Goal: Contribute content: Contribute content

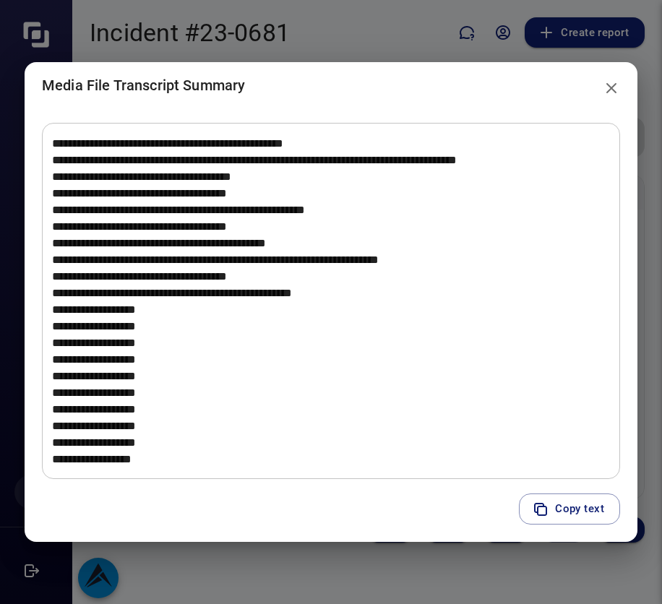
scroll to position [2078, 0]
click at [609, 93] on icon "close" at bounding box center [611, 88] width 17 height 17
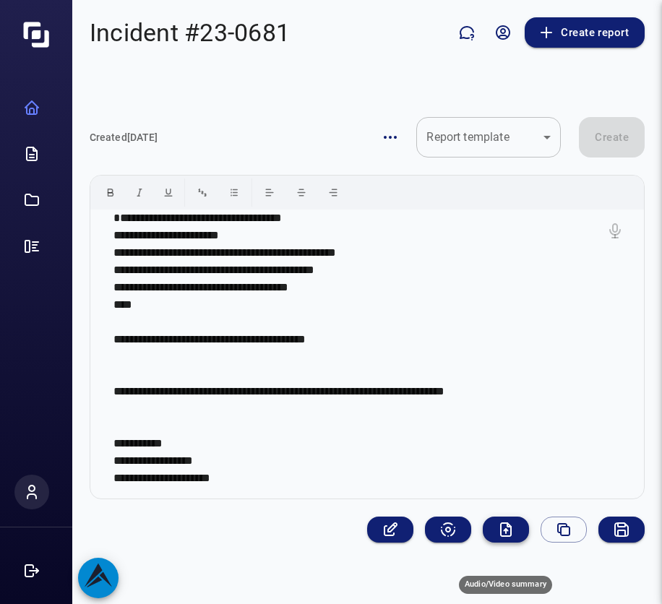
click at [508, 538] on icon "Audio/Video summary" at bounding box center [505, 529] width 17 height 17
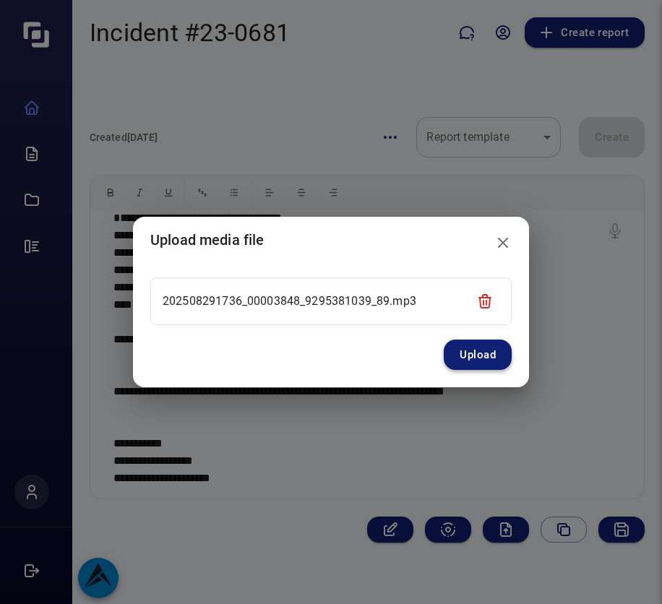
click at [458, 346] on button "Upload" at bounding box center [478, 355] width 68 height 30
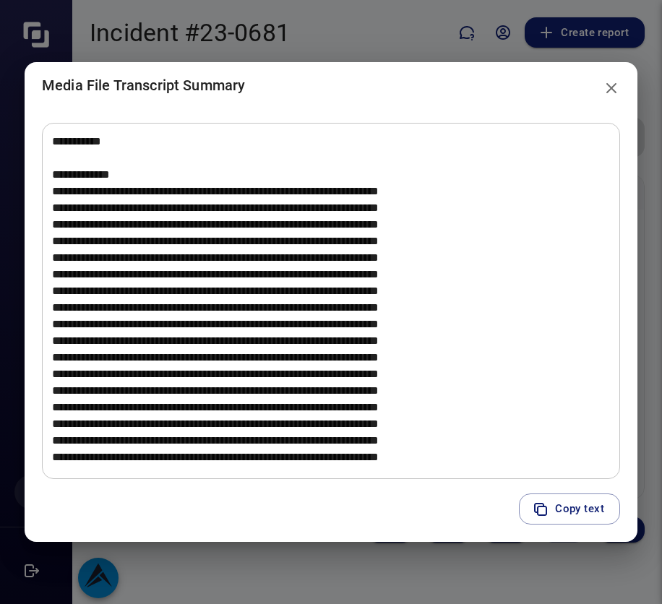
scroll to position [283, 0]
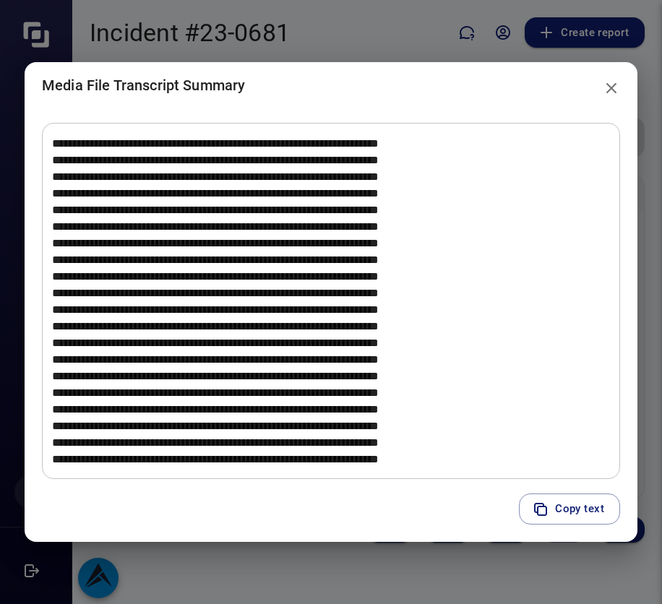
click at [614, 87] on icon "close" at bounding box center [611, 88] width 17 height 17
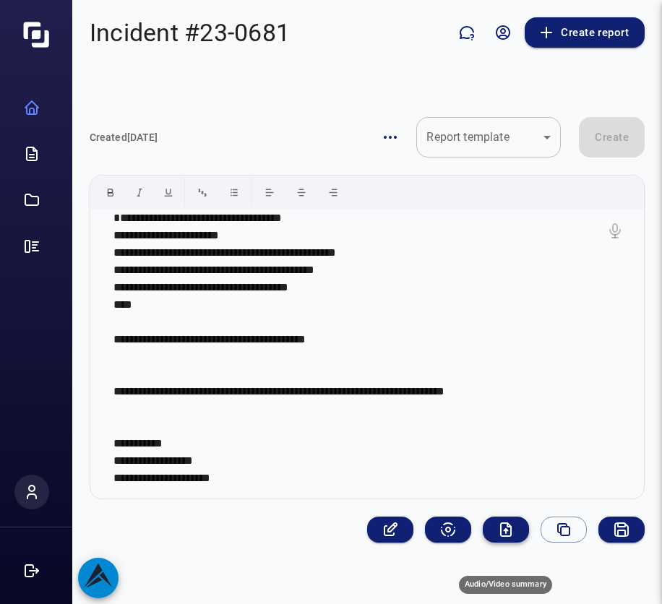
click at [509, 538] on icon "Audio/Video summary" at bounding box center [505, 529] width 17 height 17
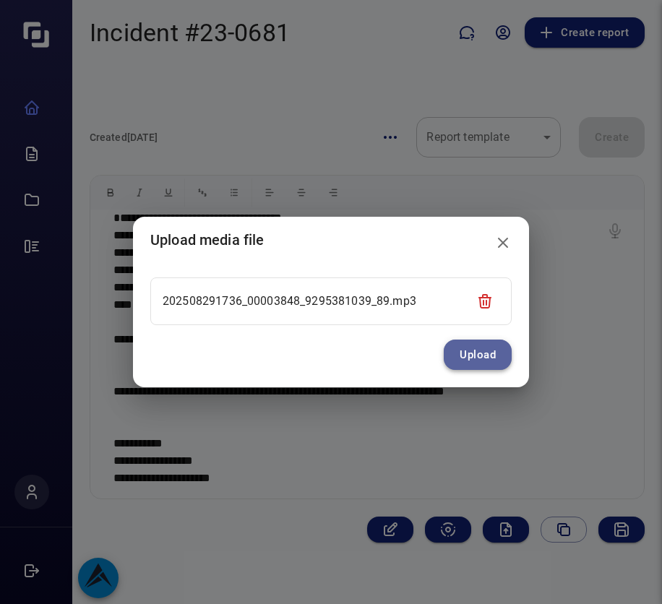
click at [481, 354] on button "Upload" at bounding box center [478, 355] width 68 height 30
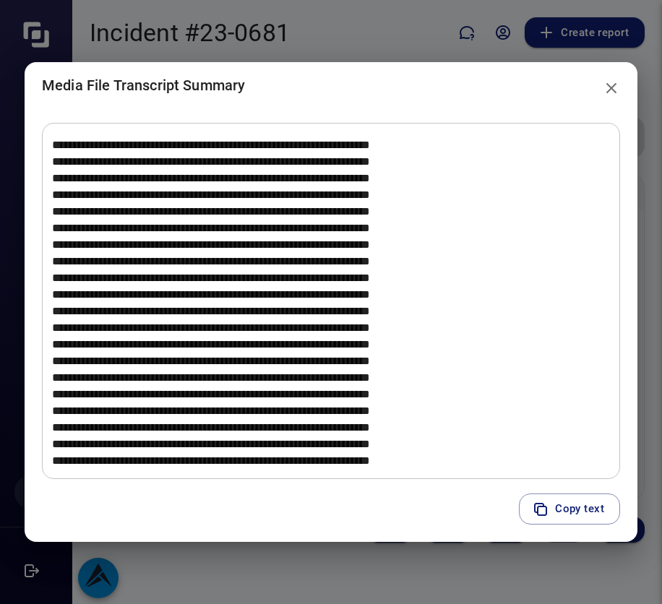
scroll to position [316, 0]
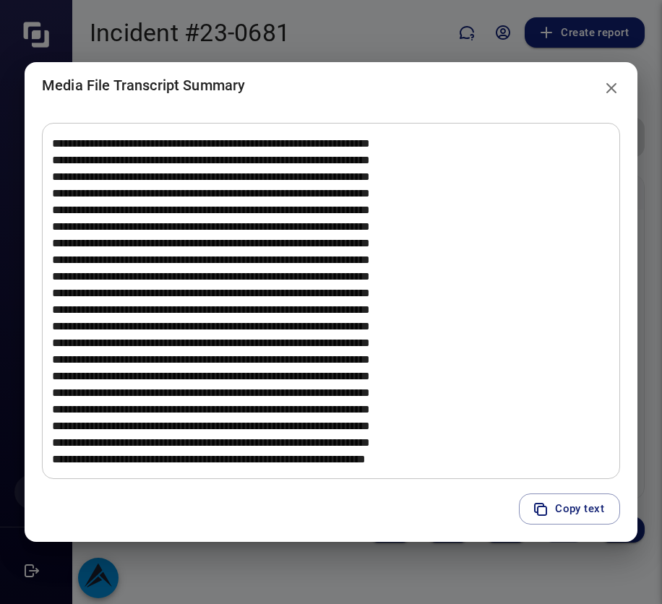
drag, startPoint x: 608, startPoint y: 90, endPoint x: 325, endPoint y: 108, distance: 283.1
click at [608, 93] on icon "close" at bounding box center [611, 88] width 17 height 17
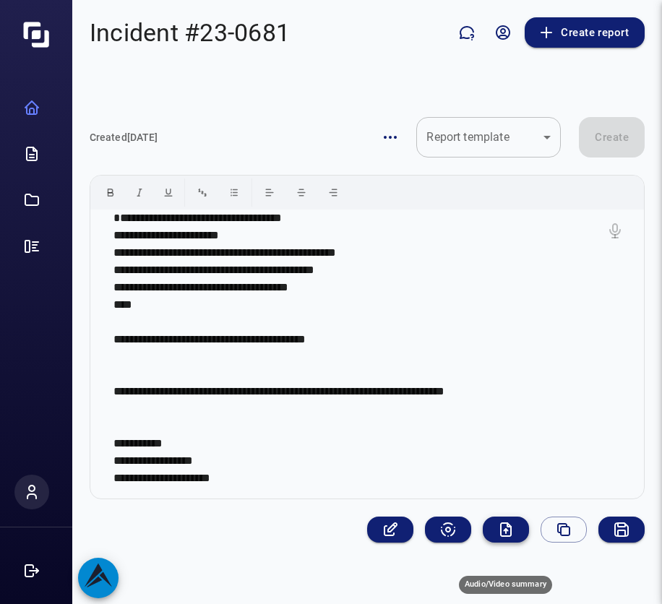
click at [501, 536] on icon "Audio/Video summary" at bounding box center [506, 529] width 10 height 13
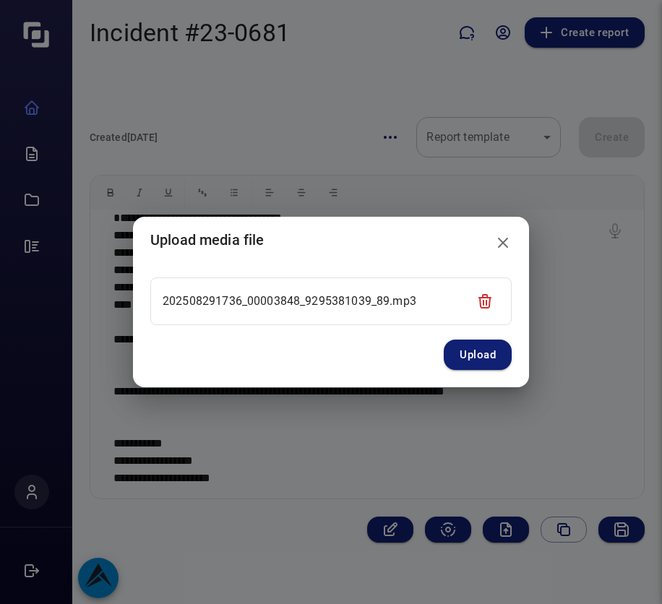
click at [501, 236] on icon "close" at bounding box center [502, 242] width 17 height 17
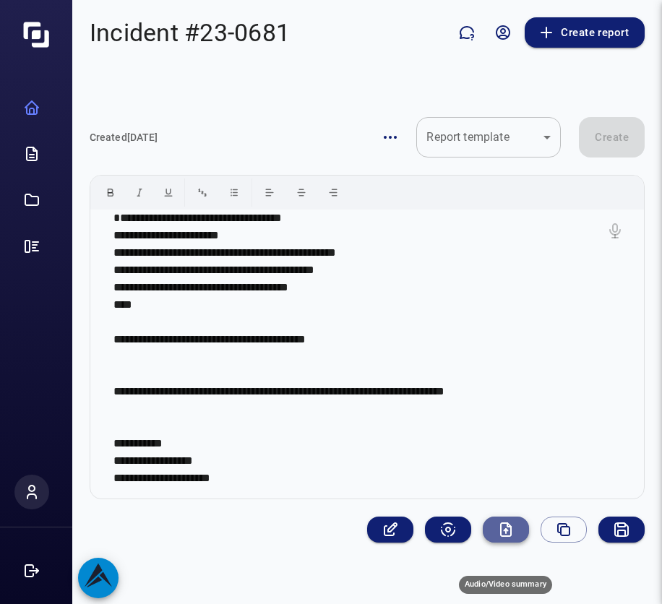
click at [507, 531] on icon "Audio/Video summary" at bounding box center [507, 530] width 4 height 2
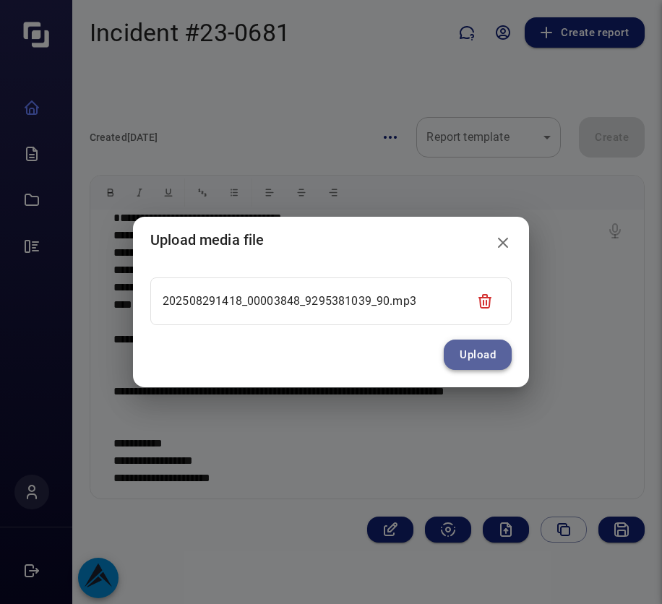
click at [472, 357] on button "Upload" at bounding box center [478, 355] width 68 height 30
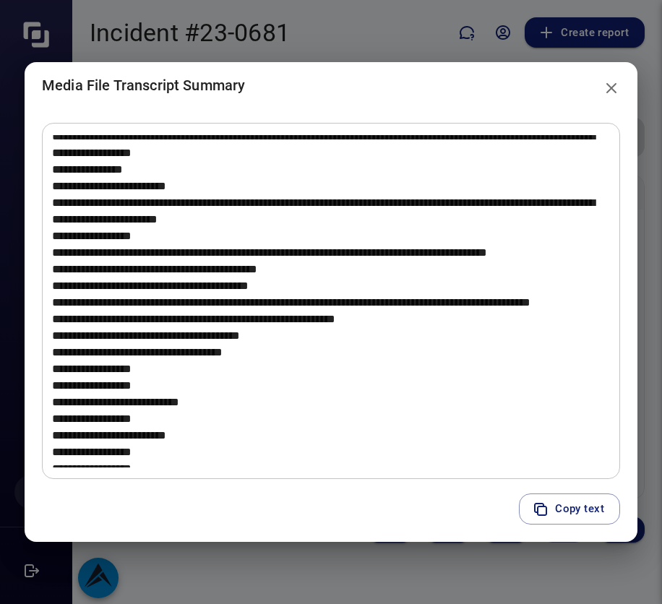
scroll to position [1373, 0]
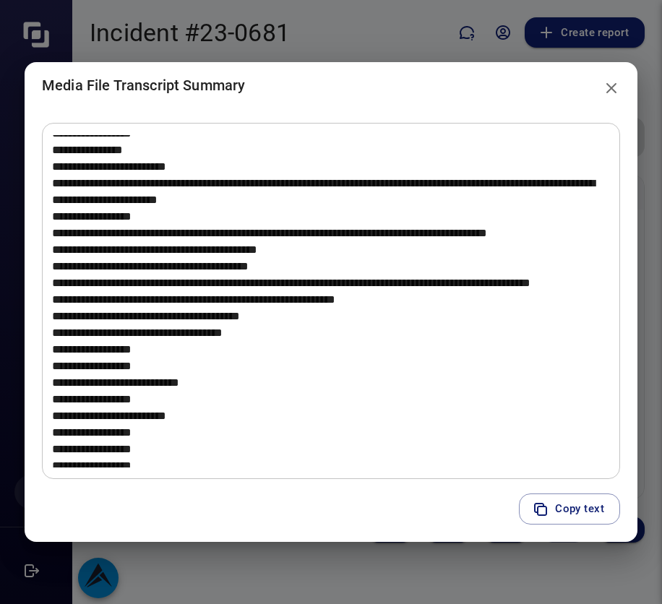
drag, startPoint x: 607, startPoint y: 87, endPoint x: 593, endPoint y: 85, distance: 14.5
click at [607, 87] on icon "close" at bounding box center [611, 88] width 17 height 17
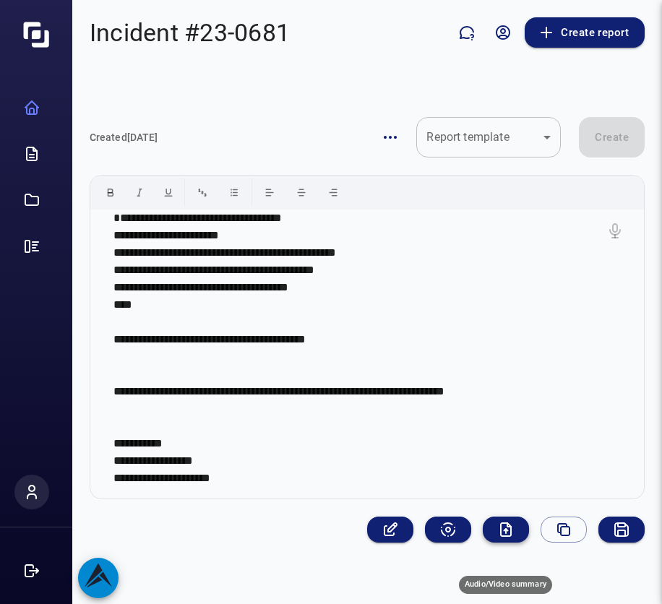
click at [507, 538] on icon "Audio/Video summary" at bounding box center [505, 529] width 17 height 17
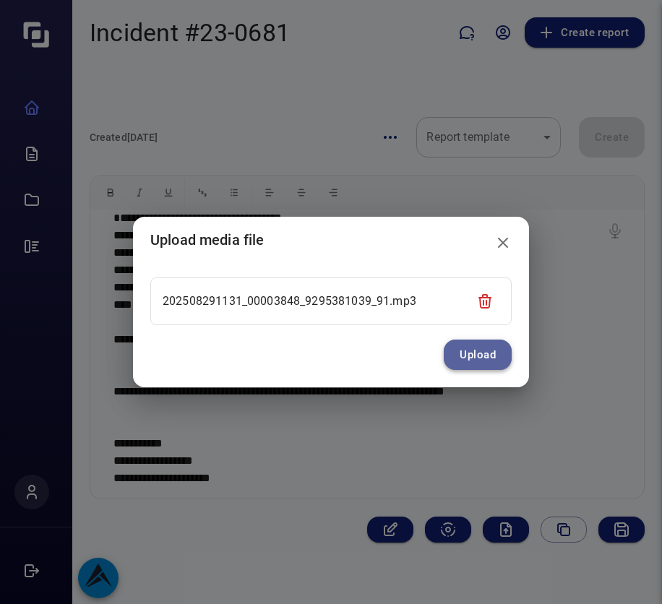
click at [470, 346] on button "Upload" at bounding box center [478, 355] width 68 height 30
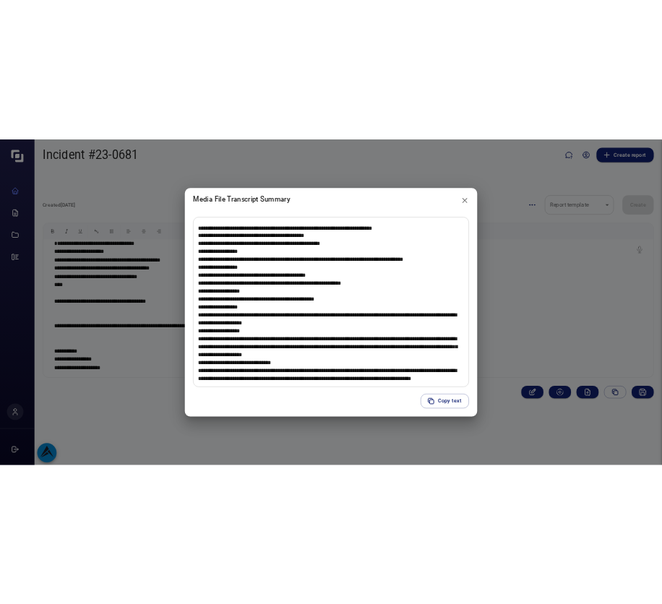
scroll to position [2278, 0]
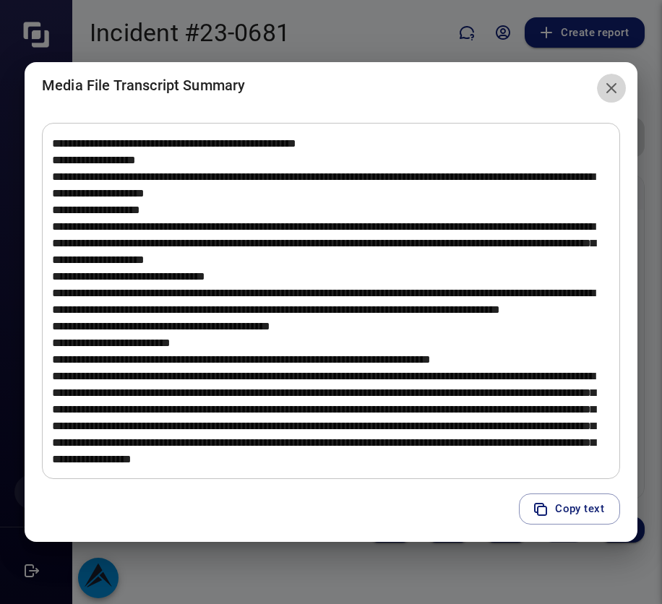
click at [610, 83] on icon "close" at bounding box center [611, 88] width 17 height 17
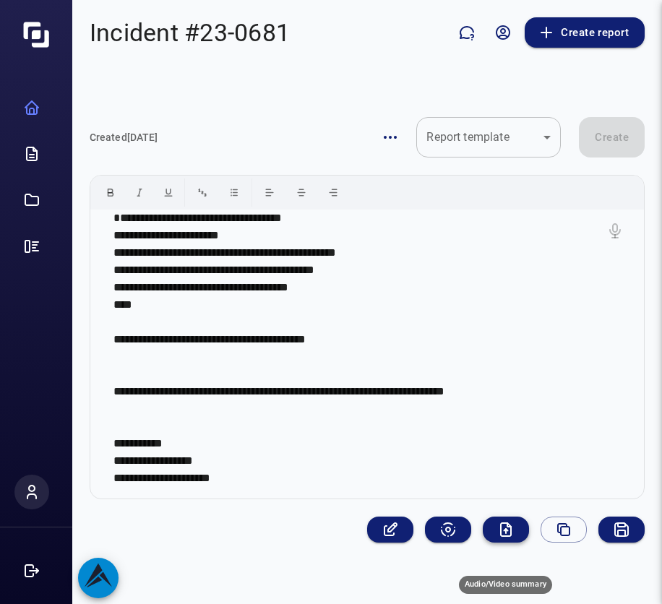
click at [507, 536] on icon "Audio/Video summary" at bounding box center [506, 529] width 10 height 13
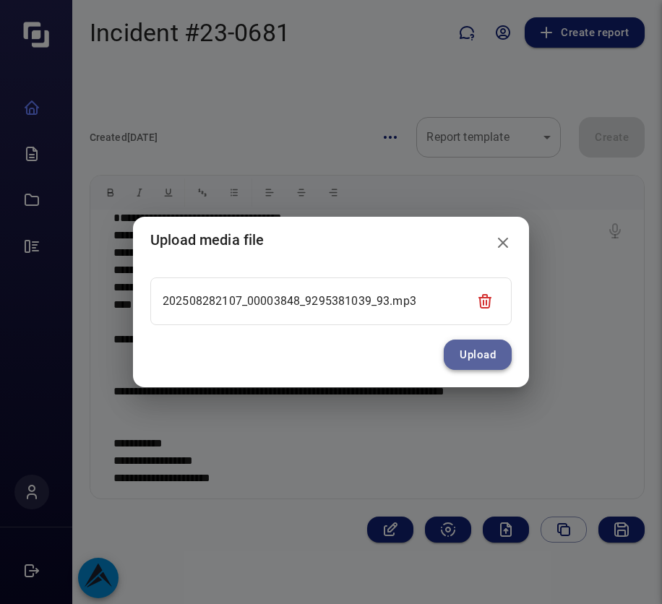
click at [486, 358] on button "Upload" at bounding box center [478, 355] width 68 height 30
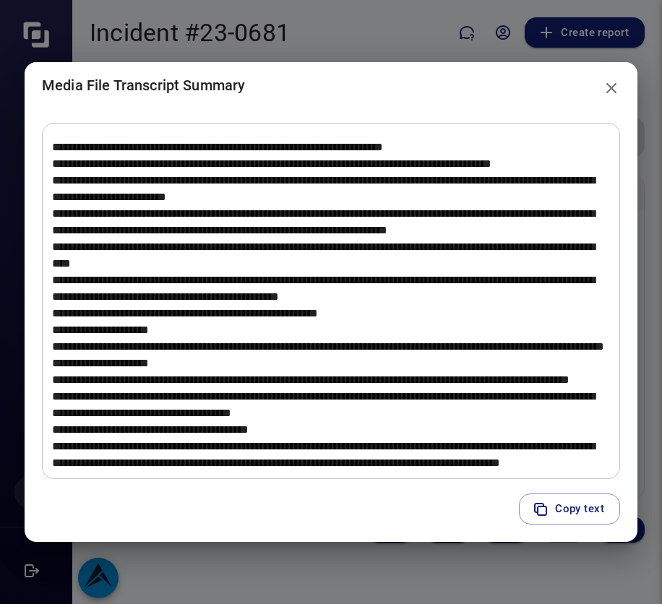
scroll to position [1249, 0]
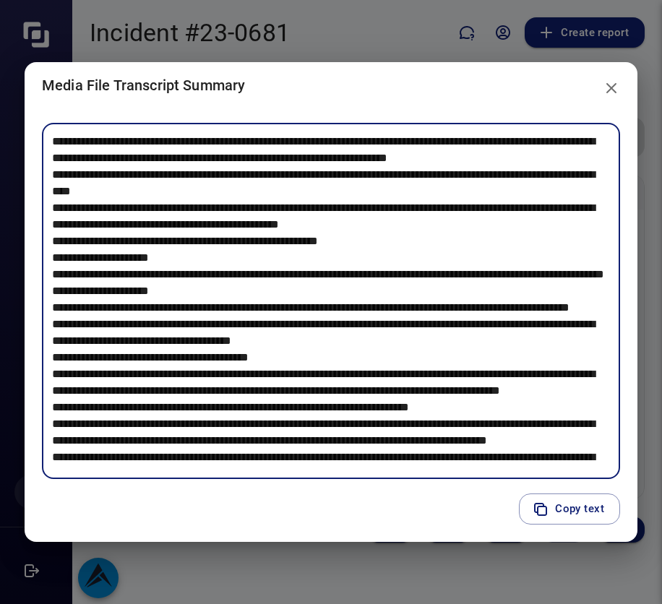
drag, startPoint x: 184, startPoint y: 306, endPoint x: 531, endPoint y: 325, distance: 348.2
click at [531, 325] on textarea at bounding box center [331, 301] width 558 height 332
drag, startPoint x: 120, startPoint y: 338, endPoint x: 175, endPoint y: 359, distance: 58.8
click at [175, 359] on textarea at bounding box center [331, 301] width 558 height 332
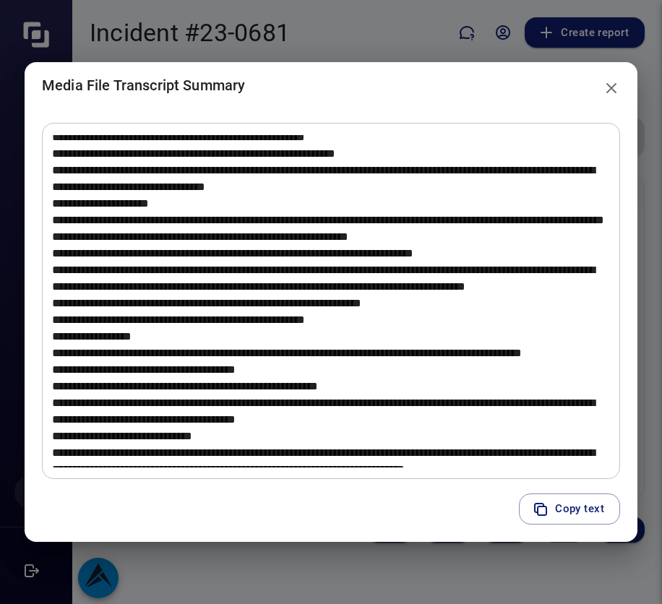
scroll to position [1610, 0]
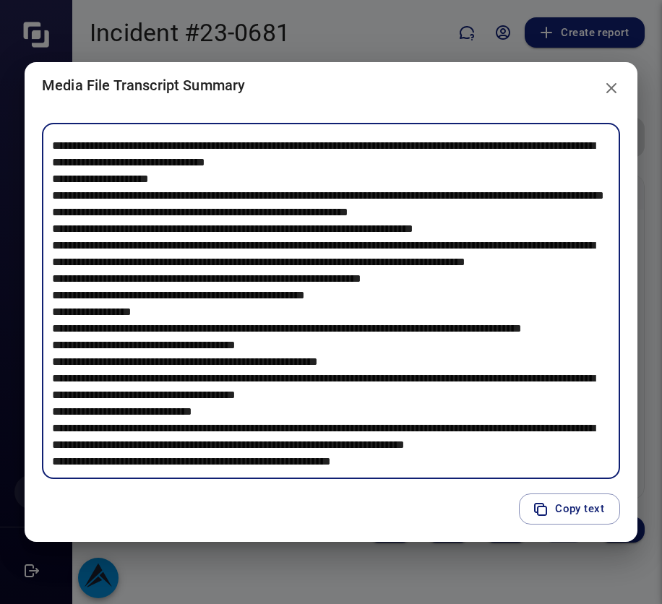
drag, startPoint x: 120, startPoint y: 377, endPoint x: 327, endPoint y: 391, distance: 207.9
click at [327, 391] on textarea at bounding box center [331, 301] width 558 height 332
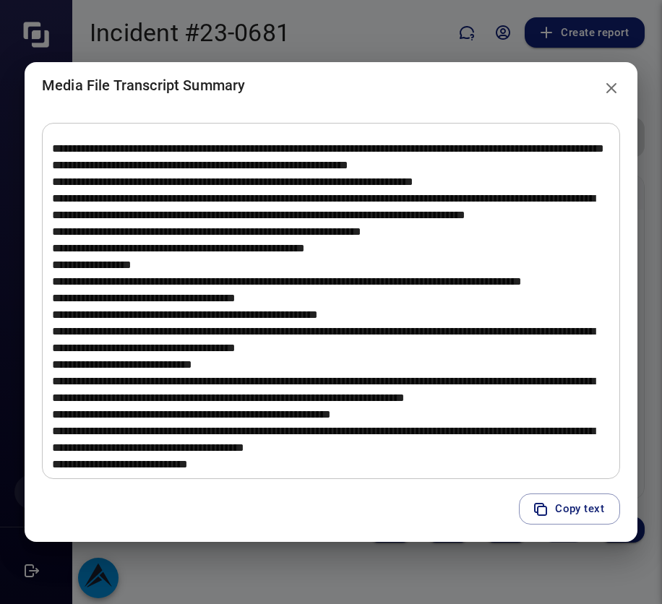
scroll to position [1683, 0]
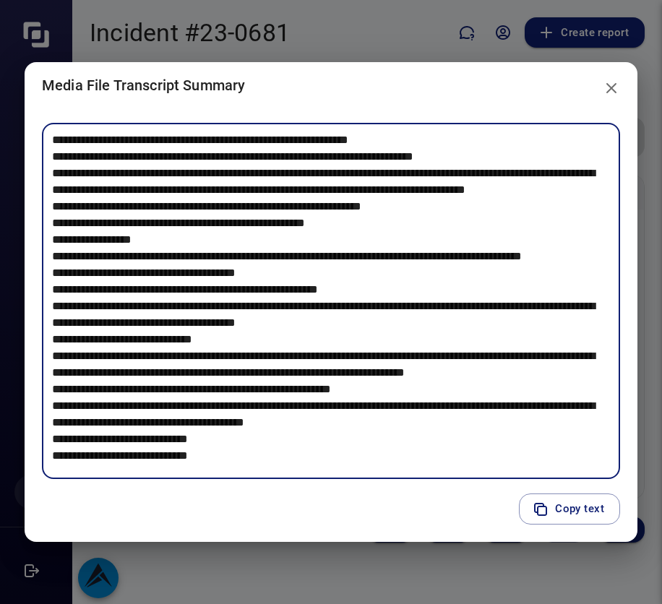
drag, startPoint x: 147, startPoint y: 355, endPoint x: 402, endPoint y: 388, distance: 257.3
click at [402, 388] on textarea at bounding box center [331, 301] width 558 height 332
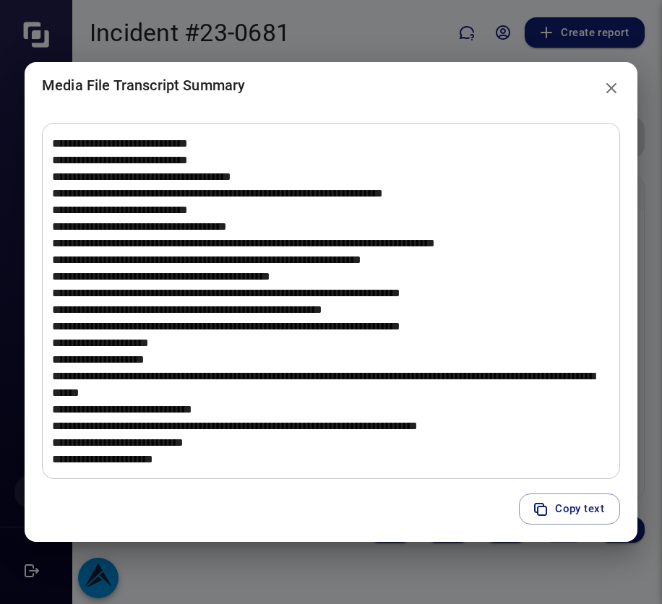
scroll to position [2261, 0]
click at [617, 92] on icon "close" at bounding box center [611, 88] width 17 height 17
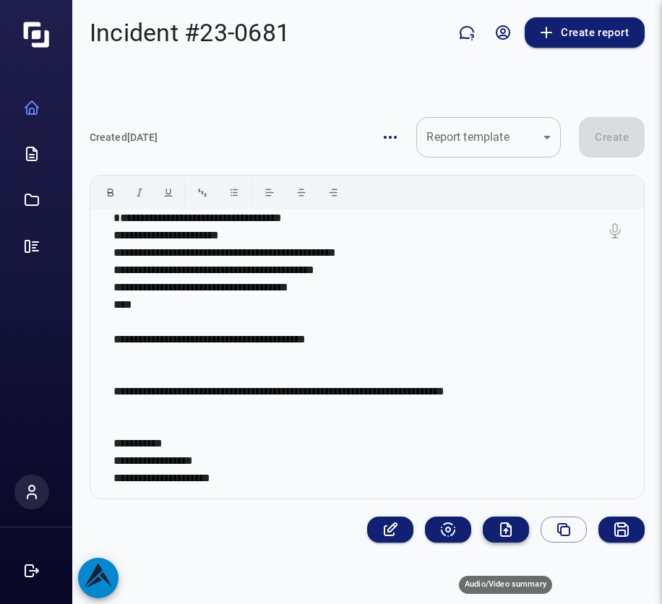
click at [502, 538] on icon "Audio/Video summary" at bounding box center [505, 529] width 17 height 17
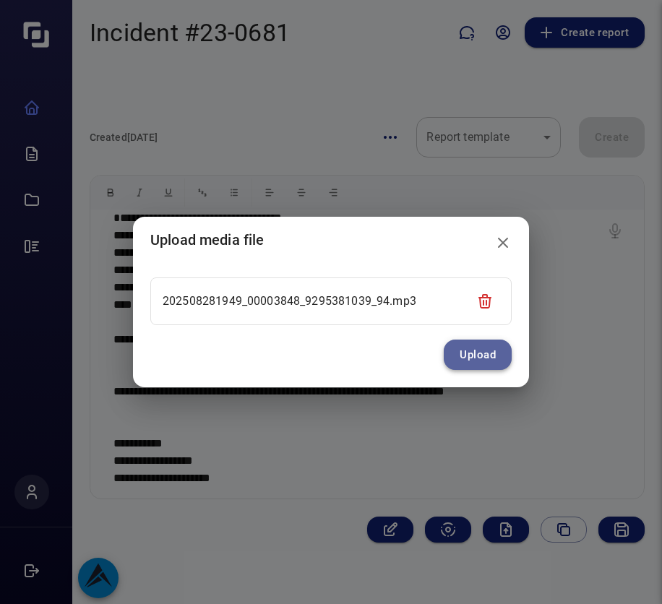
click at [484, 356] on button "Upload" at bounding box center [478, 355] width 68 height 30
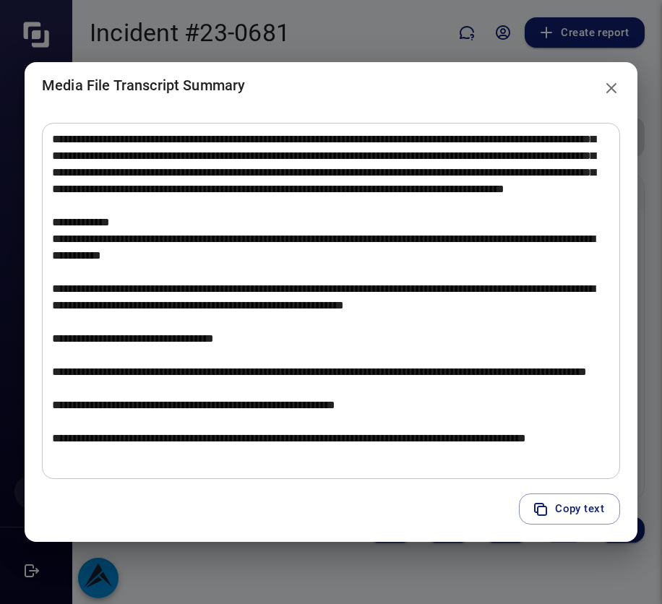
scroll to position [0, 0]
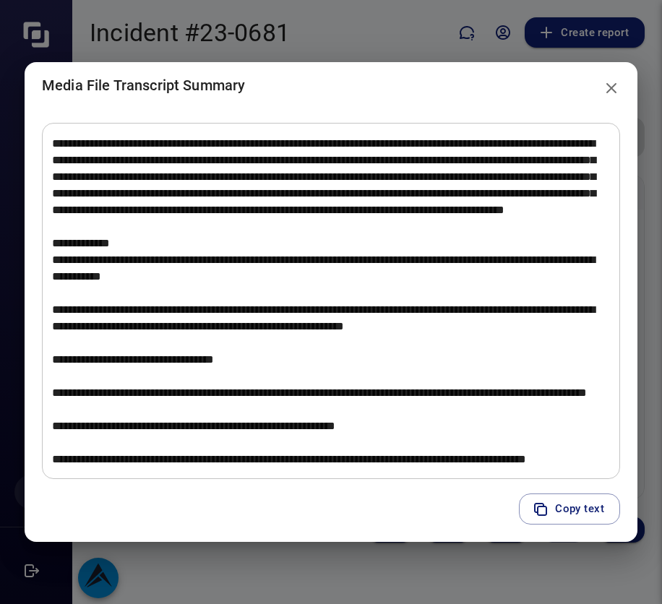
click at [614, 92] on icon "close" at bounding box center [611, 88] width 17 height 17
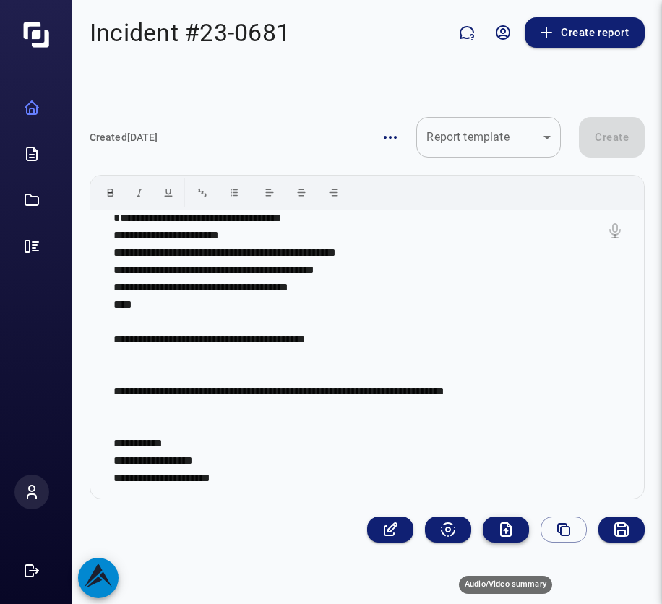
click at [497, 538] on icon "Audio/Video summary" at bounding box center [505, 529] width 17 height 17
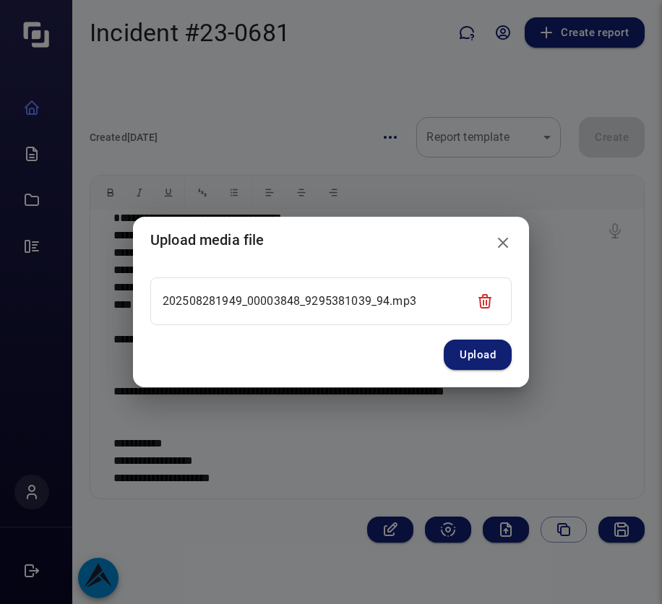
click at [496, 357] on button "Upload" at bounding box center [478, 355] width 68 height 30
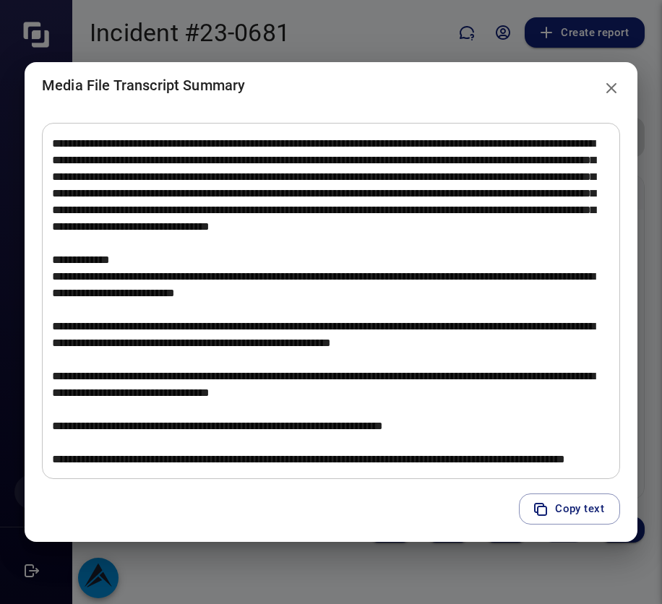
click at [612, 91] on icon "close" at bounding box center [611, 88] width 17 height 17
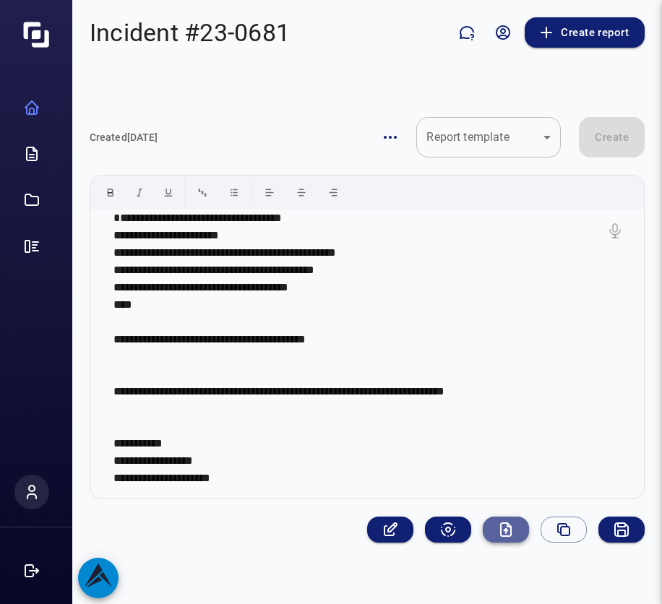
click at [515, 543] on button "Audio/Video summary" at bounding box center [506, 530] width 46 height 26
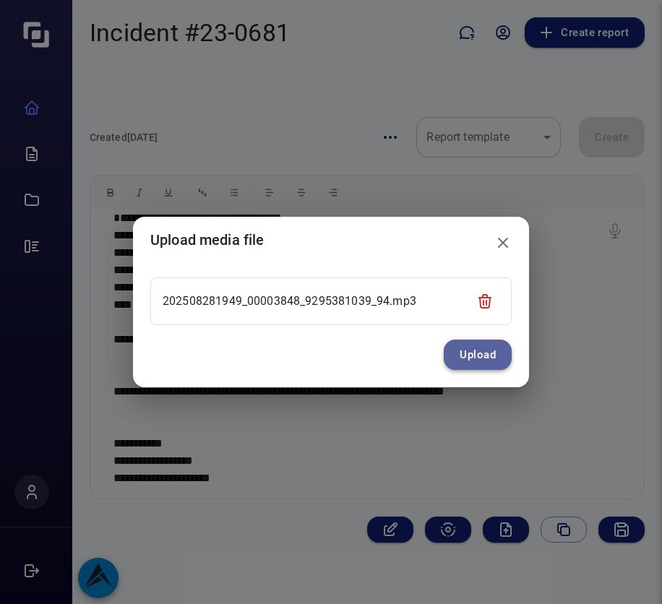
click at [478, 354] on button "Upload" at bounding box center [478, 355] width 68 height 30
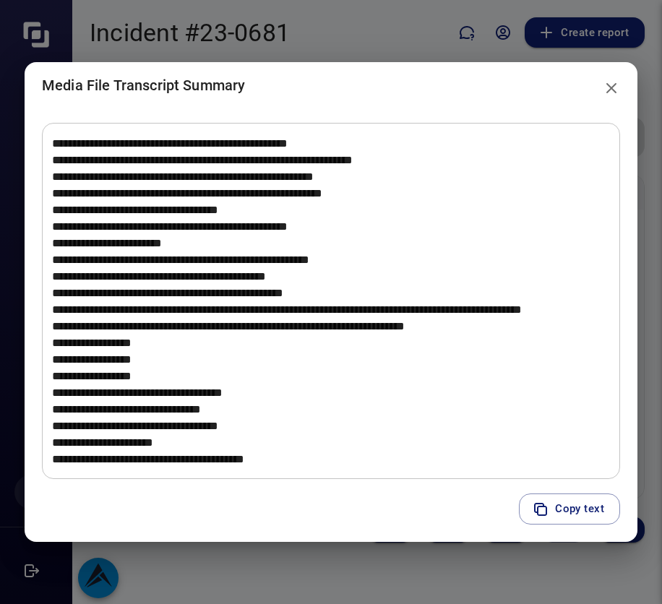
scroll to position [2244, 0]
click at [614, 84] on icon "close" at bounding box center [611, 88] width 17 height 17
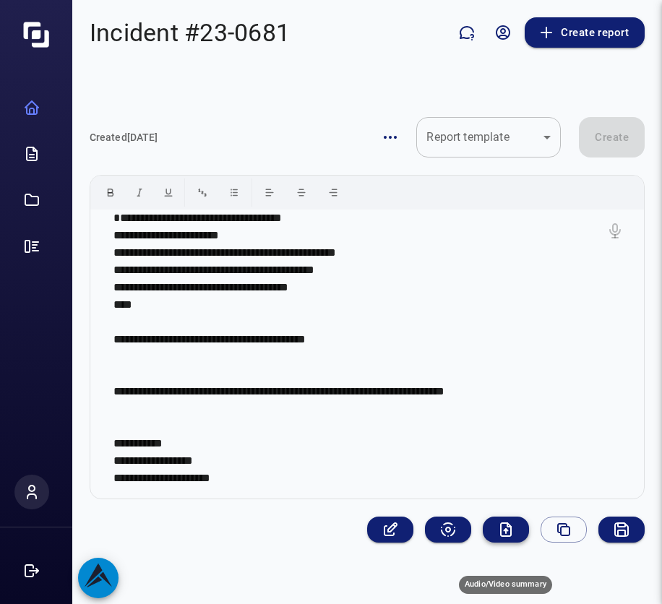
click at [501, 536] on icon "Audio/Video summary" at bounding box center [506, 529] width 10 height 13
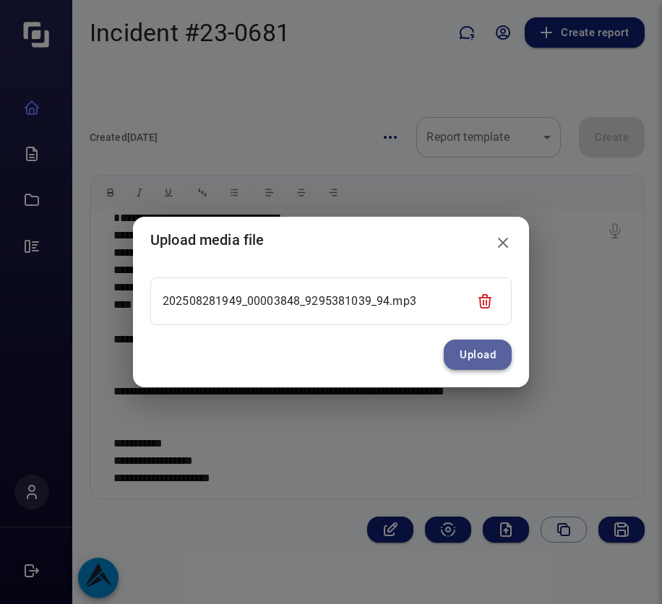
click at [478, 360] on button "Upload" at bounding box center [478, 355] width 68 height 30
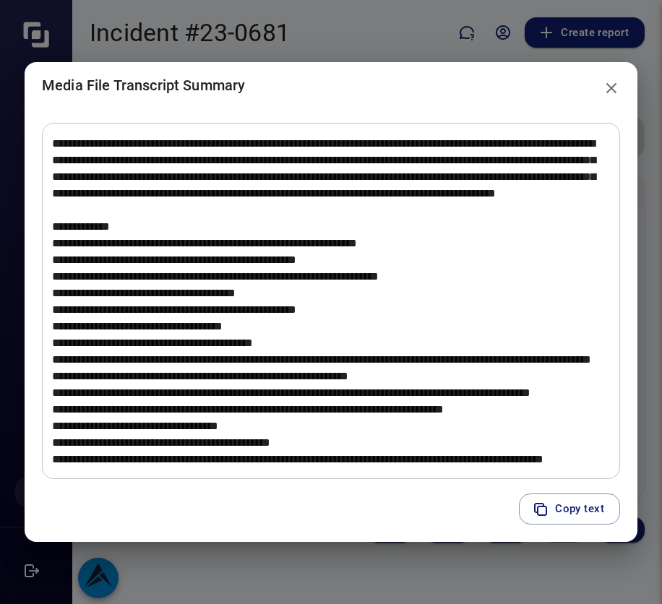
click at [605, 77] on button "close" at bounding box center [611, 88] width 29 height 29
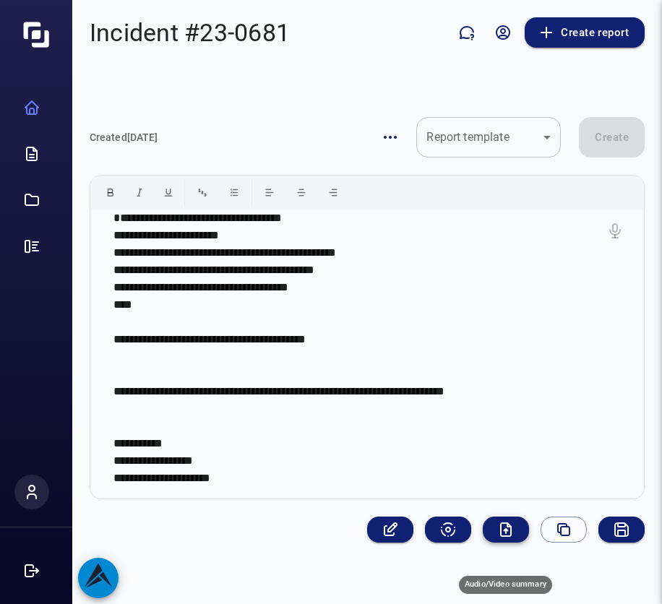
click at [510, 536] on icon "Audio/Video summary" at bounding box center [506, 529] width 10 height 13
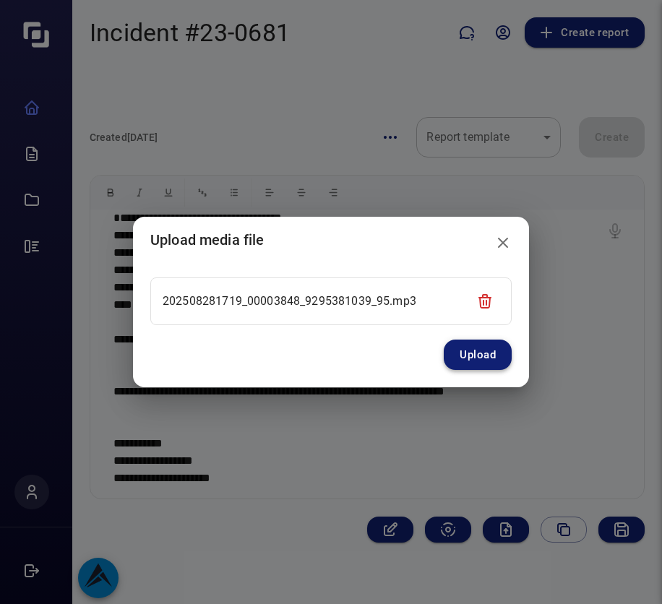
click at [462, 348] on button "Upload" at bounding box center [478, 355] width 68 height 30
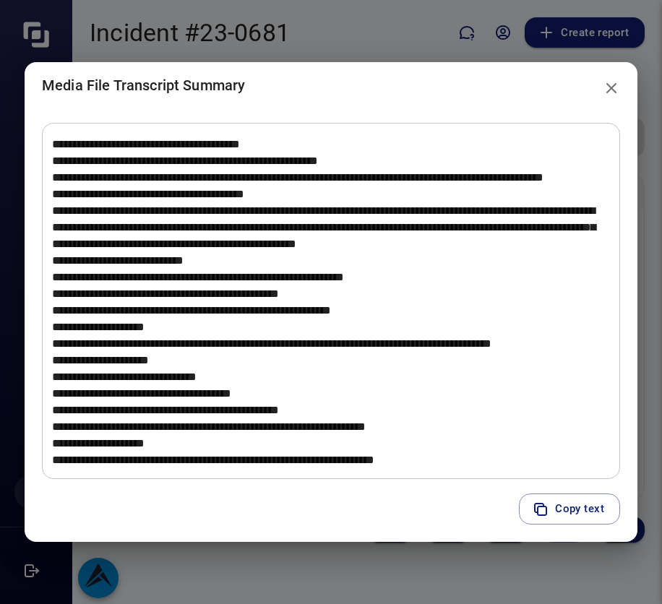
scroll to position [0, 0]
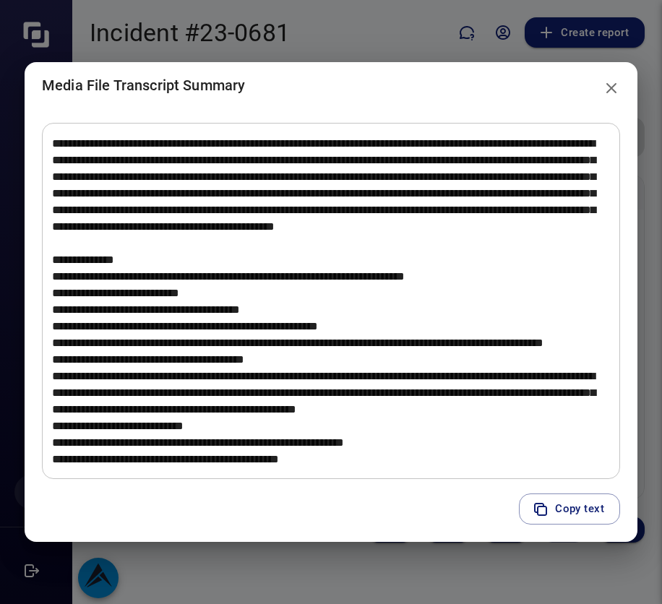
click at [614, 84] on icon "close" at bounding box center [611, 88] width 17 height 17
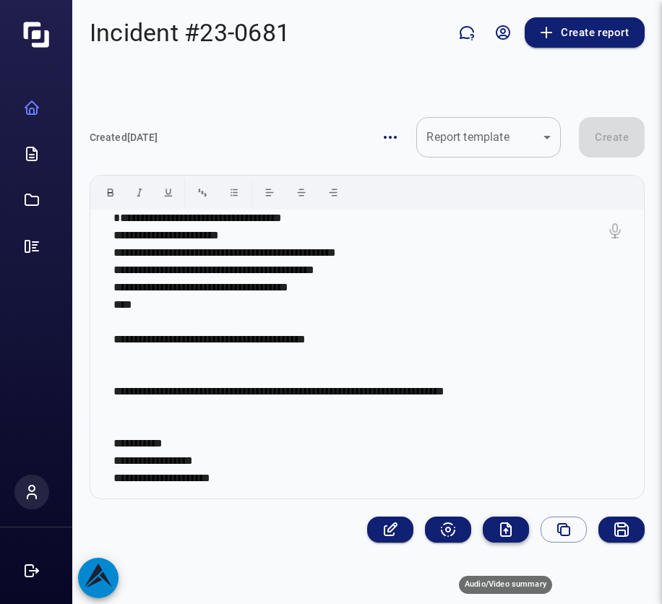
click at [505, 531] on icon "Audio/Video summary" at bounding box center [507, 530] width 4 height 2
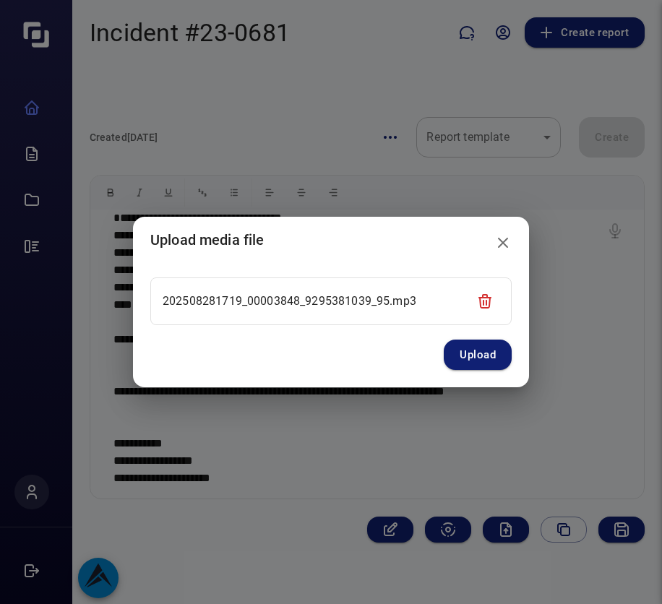
click at [499, 237] on icon "close" at bounding box center [502, 242] width 17 height 17
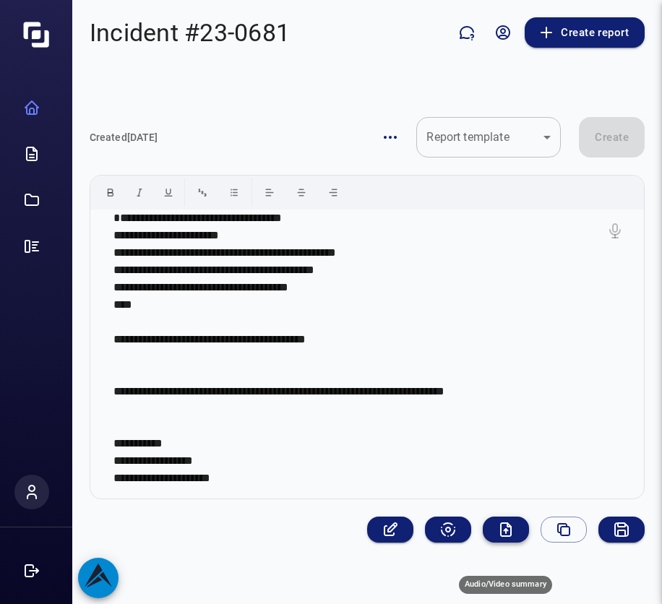
click at [497, 538] on icon "Audio/Video summary" at bounding box center [505, 529] width 17 height 17
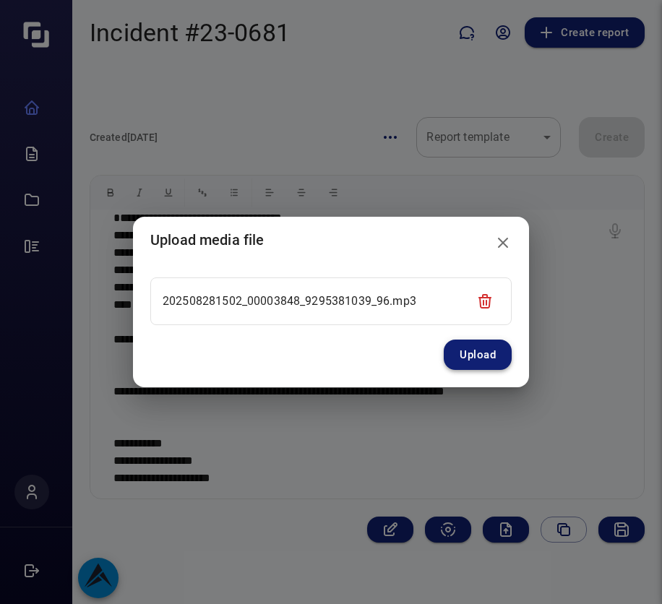
click at [484, 359] on button "Upload" at bounding box center [478, 355] width 68 height 30
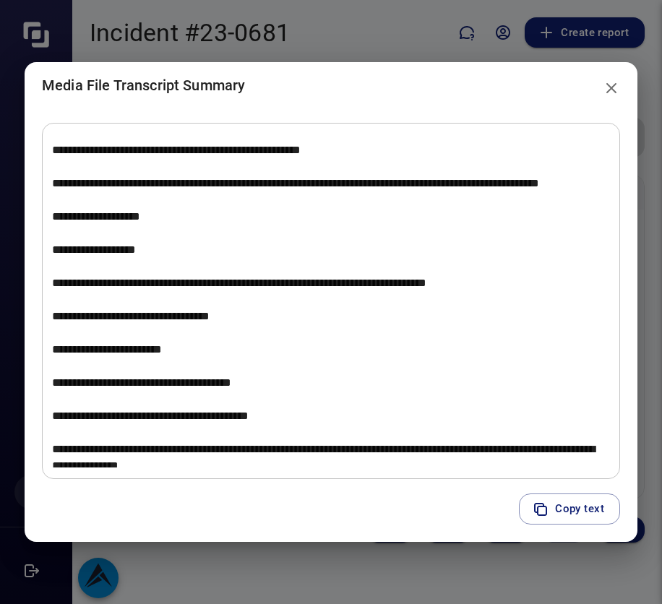
scroll to position [2942, 0]
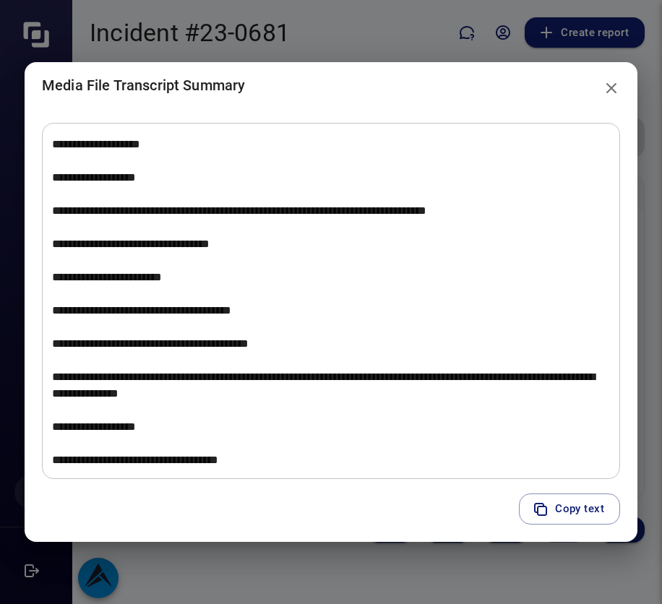
click at [609, 92] on icon "close" at bounding box center [611, 88] width 17 height 17
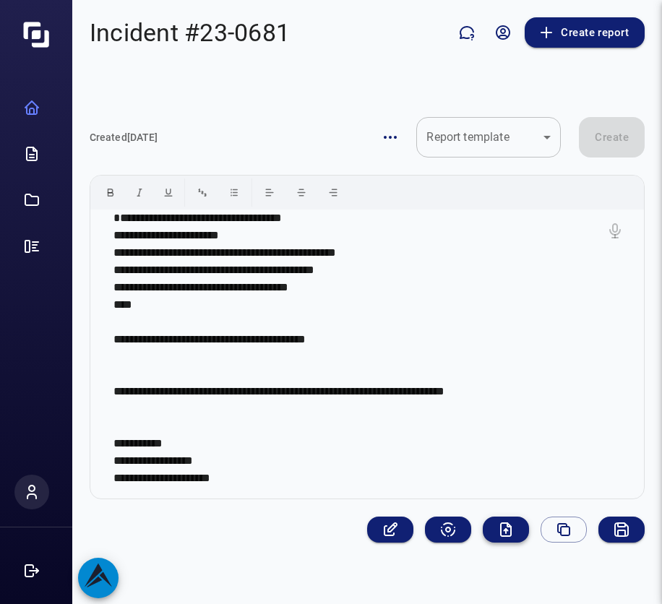
click at [506, 531] on icon "Audio/Video summary" at bounding box center [507, 530] width 4 height 2
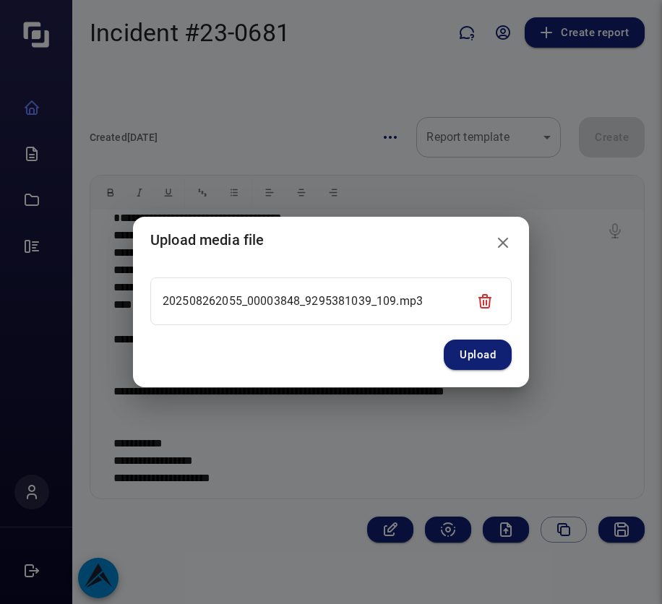
click at [480, 355] on button "Upload" at bounding box center [478, 355] width 68 height 30
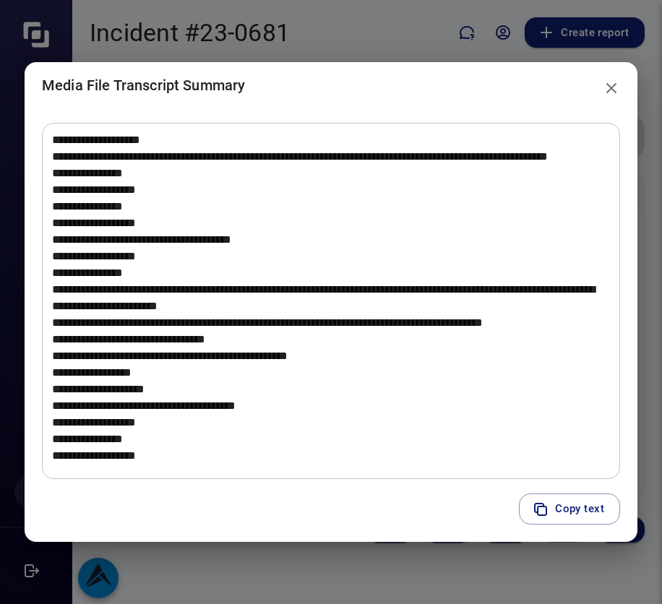
scroll to position [1130, 0]
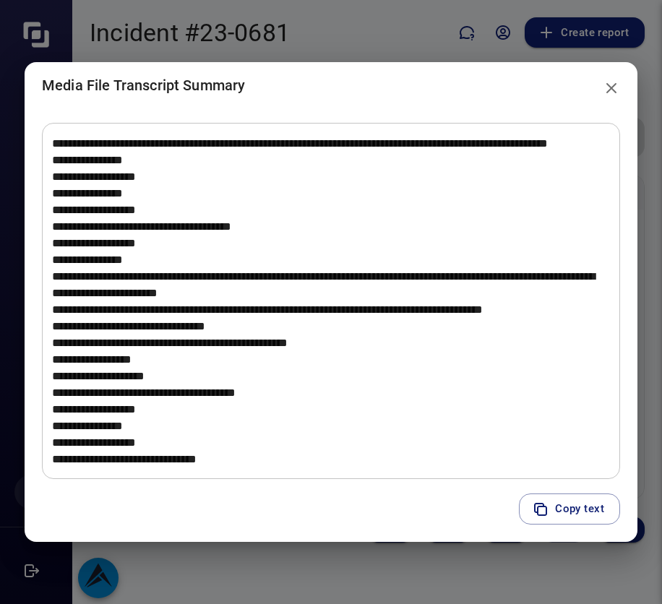
click at [612, 86] on icon "close" at bounding box center [611, 88] width 17 height 17
